Goal: Obtain resource: Download file/media

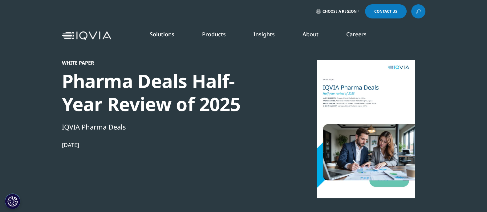
scroll to position [38, 0]
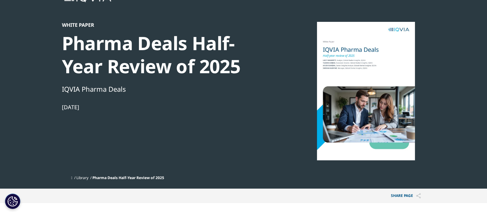
click at [330, 101] on div at bounding box center [365, 91] width 119 height 139
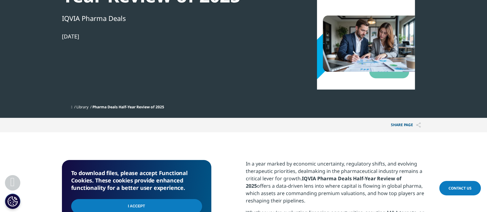
scroll to position [192, 0]
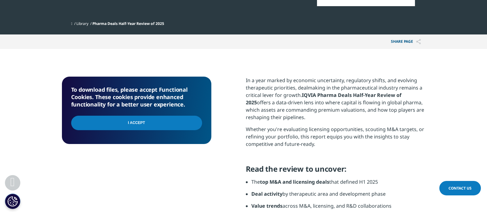
click at [181, 121] on input "I Accept" at bounding box center [136, 123] width 131 height 14
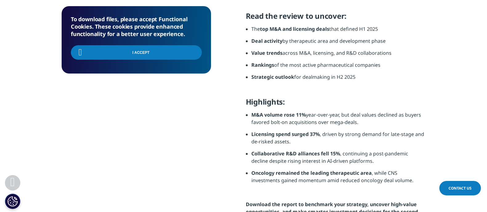
scroll to position [346, 0]
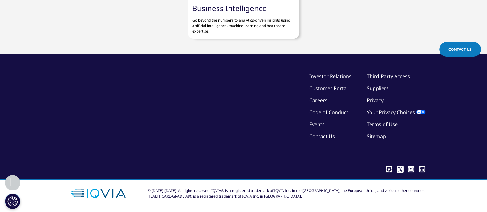
scroll to position [742, 0]
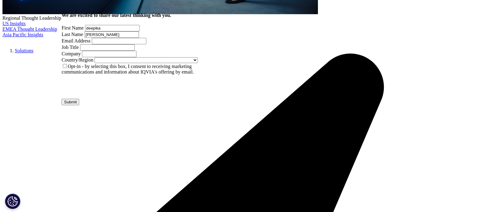
type input "[PERSON_NAME]"
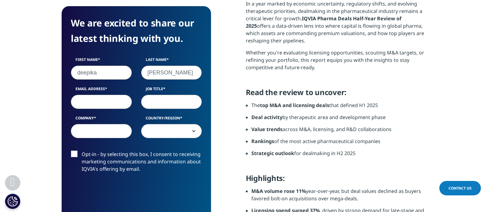
click at [108, 98] on input "Email Address" at bounding box center [101, 102] width 61 height 14
type input "deepika.daksh@evalueserve.com"
click at [156, 96] on input "Job Title" at bounding box center [171, 102] width 61 height 14
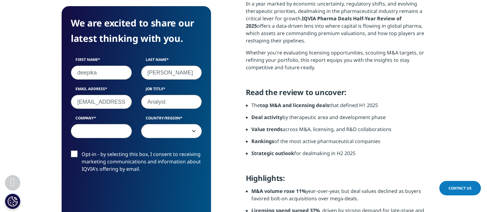
type input "Analyst"
click at [111, 130] on input "Company" at bounding box center [101, 131] width 61 height 14
type input "Evalueserve"
click at [161, 129] on span at bounding box center [171, 131] width 60 height 14
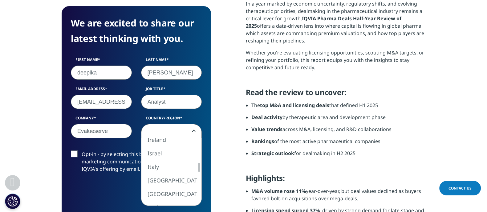
select select "India"
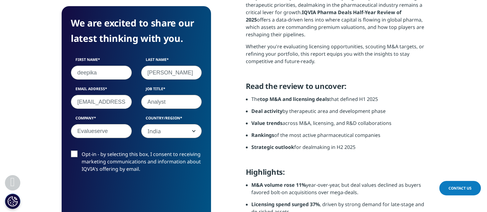
scroll to position [346, 0]
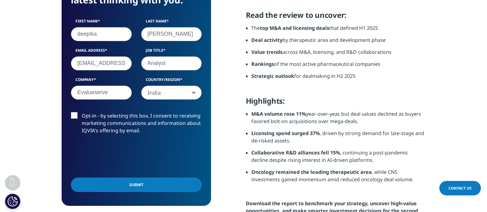
click at [74, 114] on label "Opt-in - by selecting this box, I consent to receiving marketing communications…" at bounding box center [136, 125] width 131 height 26
click at [82, 112] on input "Opt-in - by selecting this box, I consent to receiving marketing communications…" at bounding box center [82, 112] width 0 height 0
click at [74, 114] on label "Opt-in - by selecting this box, I consent to receiving marketing communications…" at bounding box center [136, 125] width 131 height 26
click at [82, 112] on input "Opt-in - by selecting this box, I consent to receiving marketing communications…" at bounding box center [82, 112] width 0 height 0
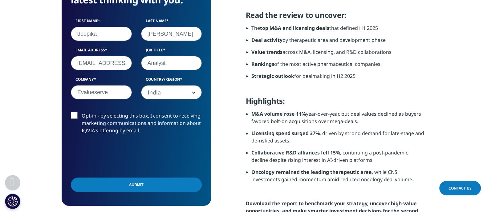
click at [104, 188] on input "Submit" at bounding box center [136, 185] width 131 height 14
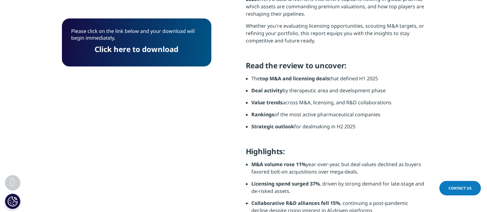
scroll to position [246, 0]
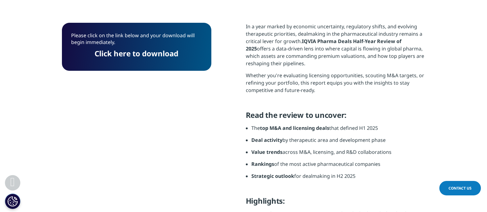
drag, startPoint x: 154, startPoint y: 54, endPoint x: 194, endPoint y: 133, distance: 88.1
click at [154, 54] on link "Click here to download" at bounding box center [137, 53] width 84 height 10
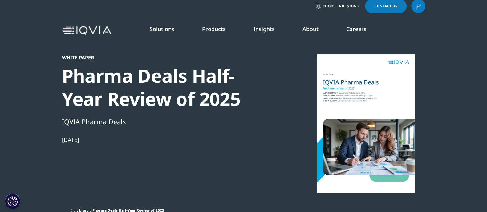
scroll to position [0, 0]
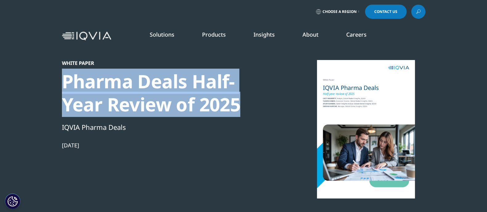
drag, startPoint x: 58, startPoint y: 75, endPoint x: 242, endPoint y: 106, distance: 185.9
click at [242, 106] on section "White Paper Pharma Deals Half-Year Review of 2025 IQVIA Pharma Deals Sep 16, 20…" at bounding box center [243, 113] width 487 height 227
copy div "Pharma Deals Half-Year Review of 2025"
